Goal: Entertainment & Leisure: Browse casually

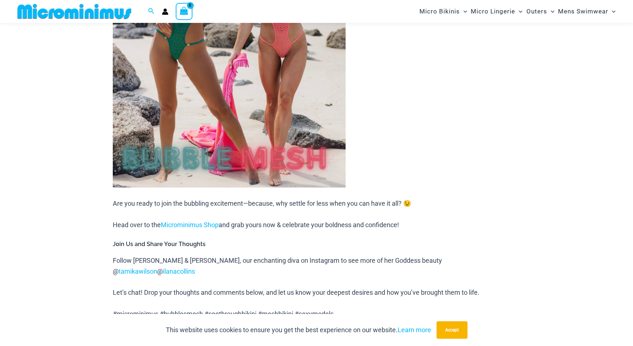
scroll to position [880, 0]
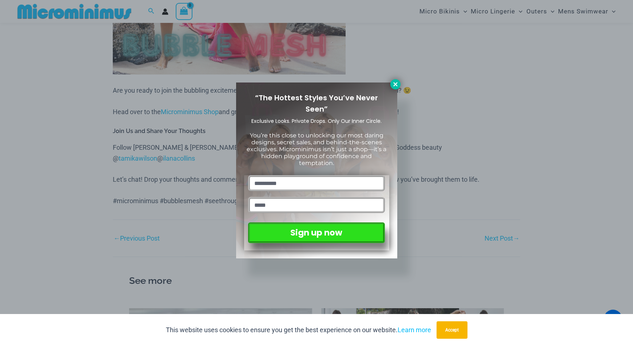
click at [395, 86] on icon at bounding box center [395, 84] width 7 height 7
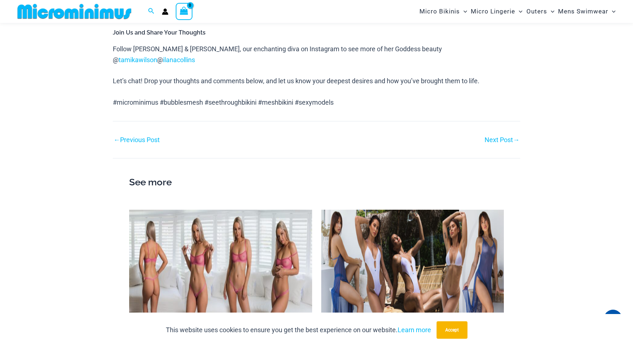
scroll to position [1091, 0]
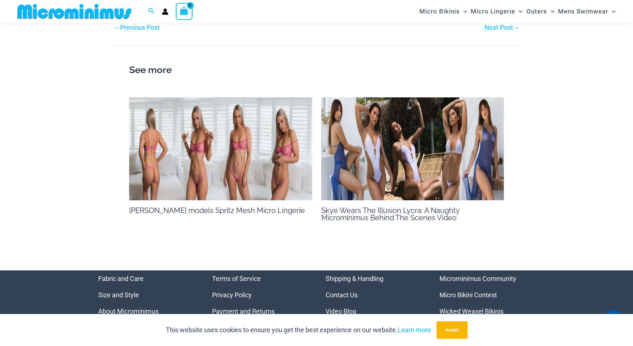
click at [236, 143] on img at bounding box center [220, 148] width 183 height 103
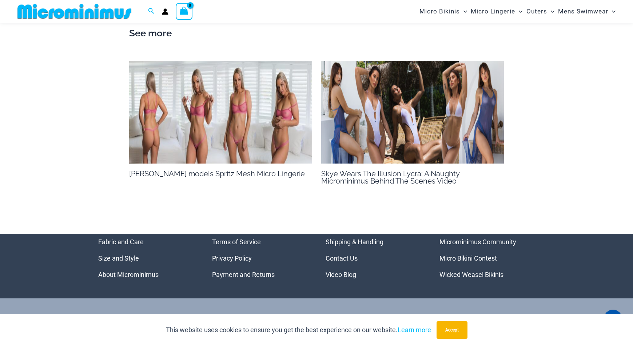
scroll to position [1124, 0]
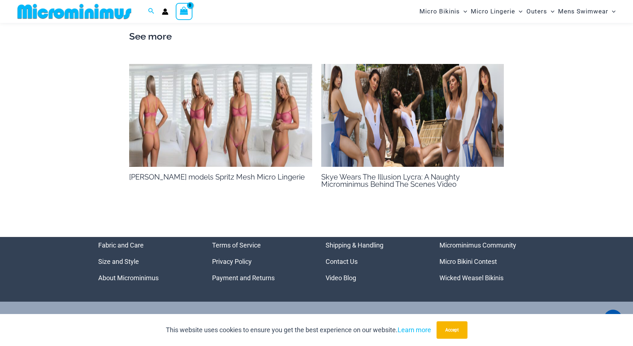
click at [441, 96] on img at bounding box center [412, 115] width 183 height 103
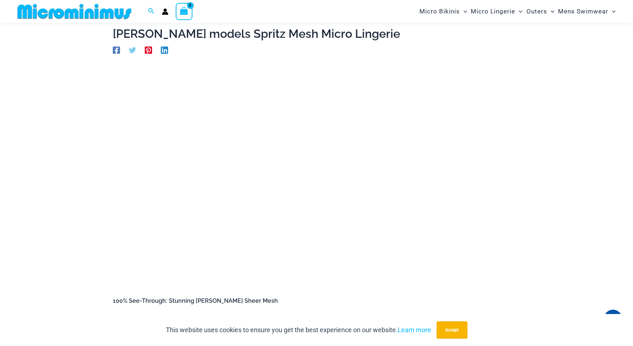
scroll to position [38, 0]
